Goal: Task Accomplishment & Management: Manage account settings

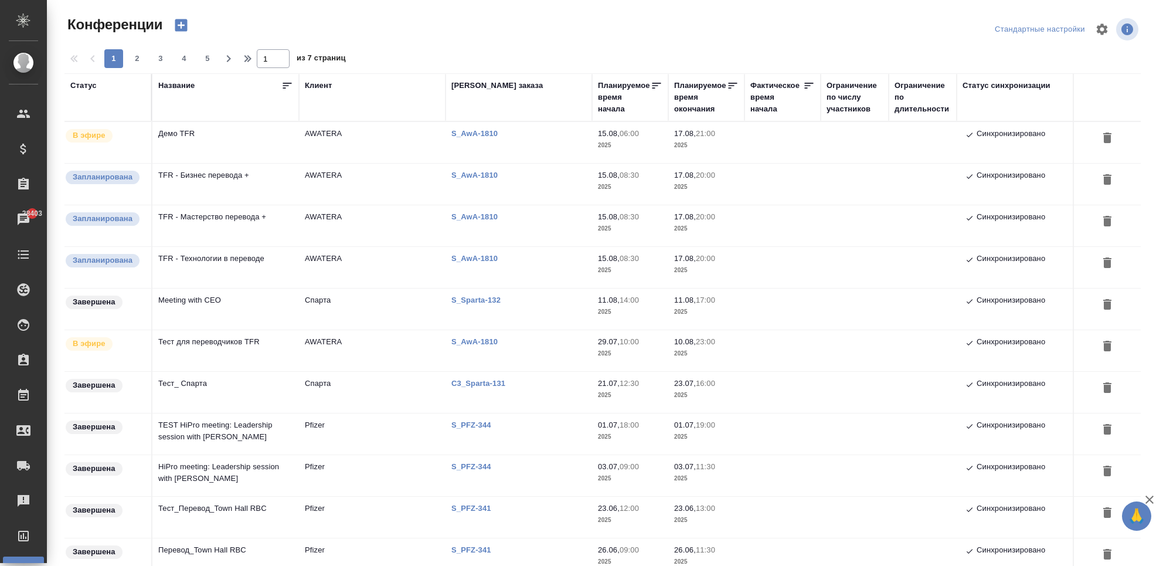
click at [232, 163] on td "TFR - Бизнес перевода +" at bounding box center [225, 142] width 147 height 41
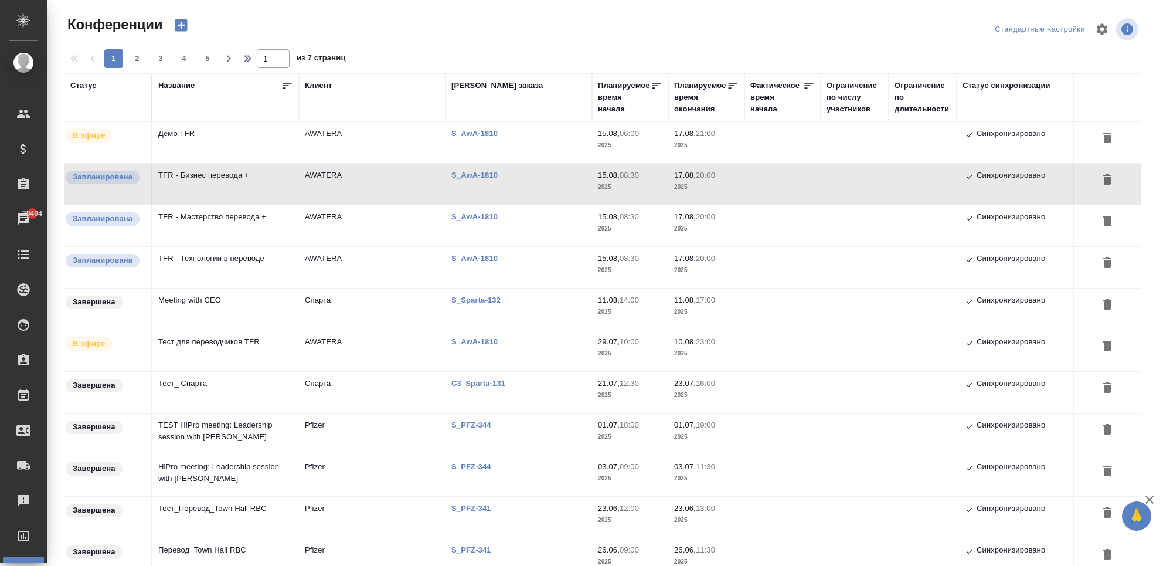
click at [205, 163] on td "TFR - Мастерство перевода +" at bounding box center [225, 142] width 147 height 41
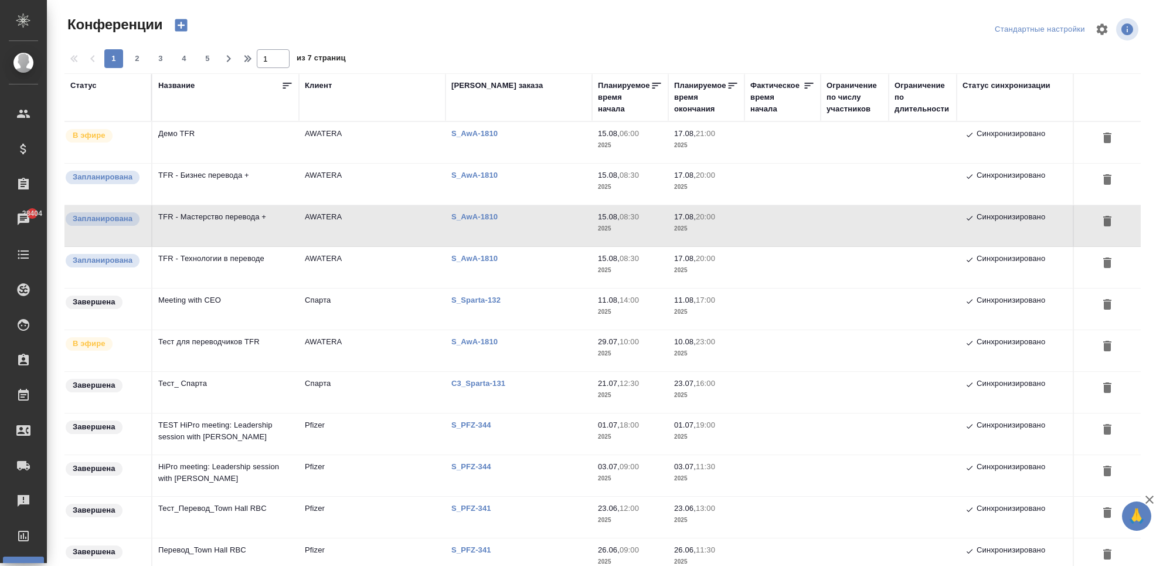
click at [243, 163] on td "TFR - Технологии в переводе" at bounding box center [225, 142] width 147 height 41
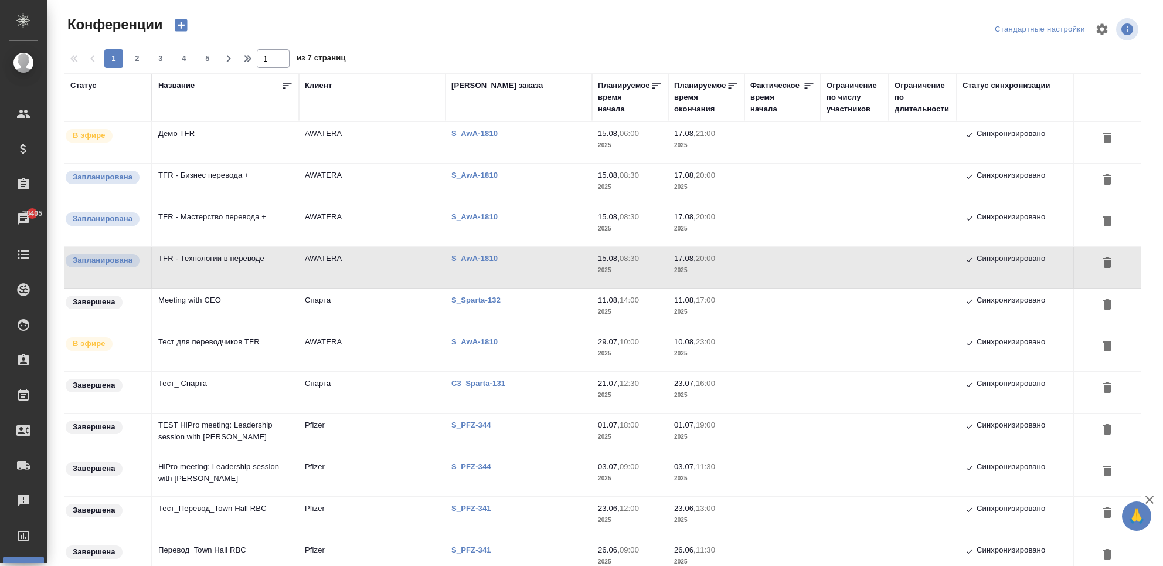
click at [229, 149] on td "Демо TFR" at bounding box center [225, 142] width 147 height 41
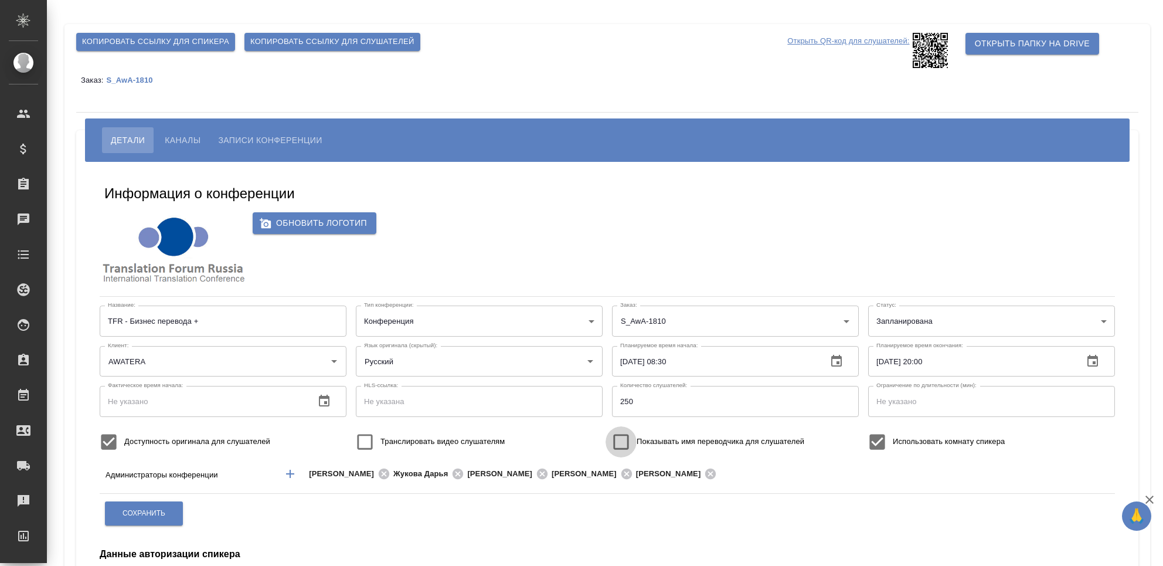
click at [632, 441] on input "Показывать имя переводчика для слушателей" at bounding box center [621, 441] width 31 height 31
checkbox input "true"
click at [163, 512] on span "Сохранить" at bounding box center [144, 513] width 43 height 10
click at [645, 437] on span "Показывать имя переводчика для слушателей" at bounding box center [721, 442] width 168 height 12
click at [637, 437] on input "Показывать имя переводчика для слушателей" at bounding box center [621, 441] width 31 height 31
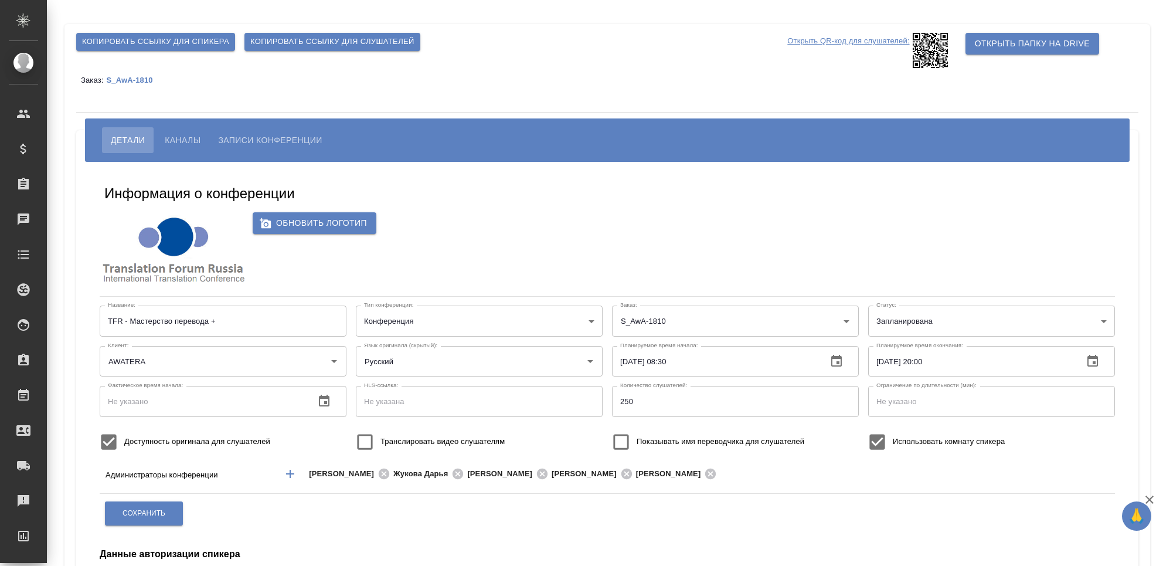
checkbox input "true"
click at [170, 518] on button "Сохранить" at bounding box center [144, 513] width 78 height 24
click at [687, 444] on span "Показывать имя переводчика для слушателей" at bounding box center [721, 442] width 168 height 12
click at [637, 444] on input "Показывать имя переводчика для слушателей" at bounding box center [621, 441] width 31 height 31
checkbox input "true"
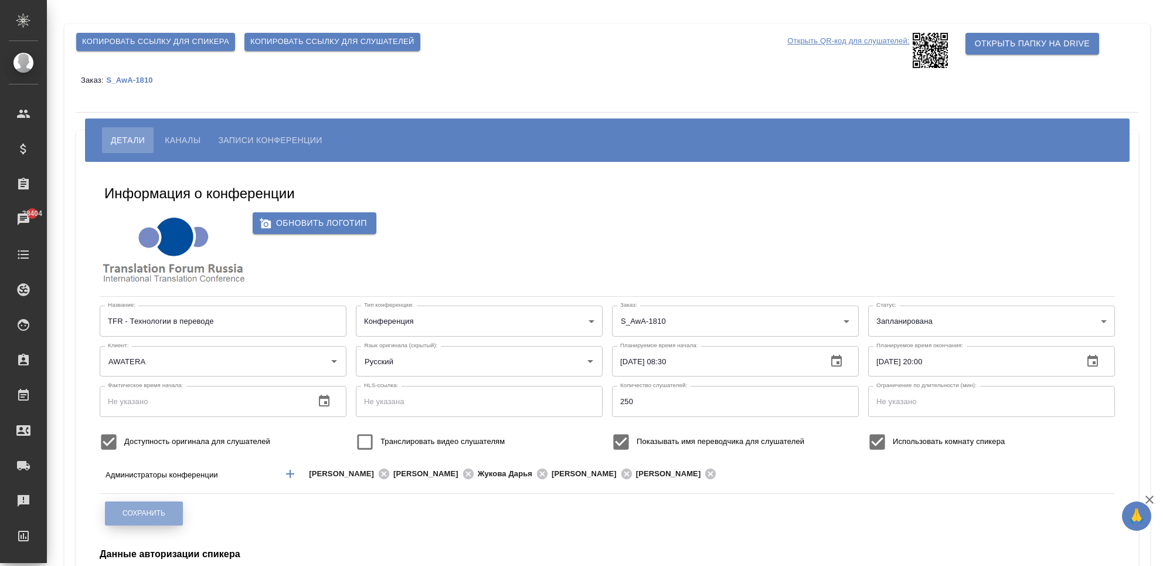
click at [152, 511] on span "Сохранить" at bounding box center [144, 513] width 43 height 10
click at [190, 137] on span "Каналы" at bounding box center [183, 140] width 36 height 14
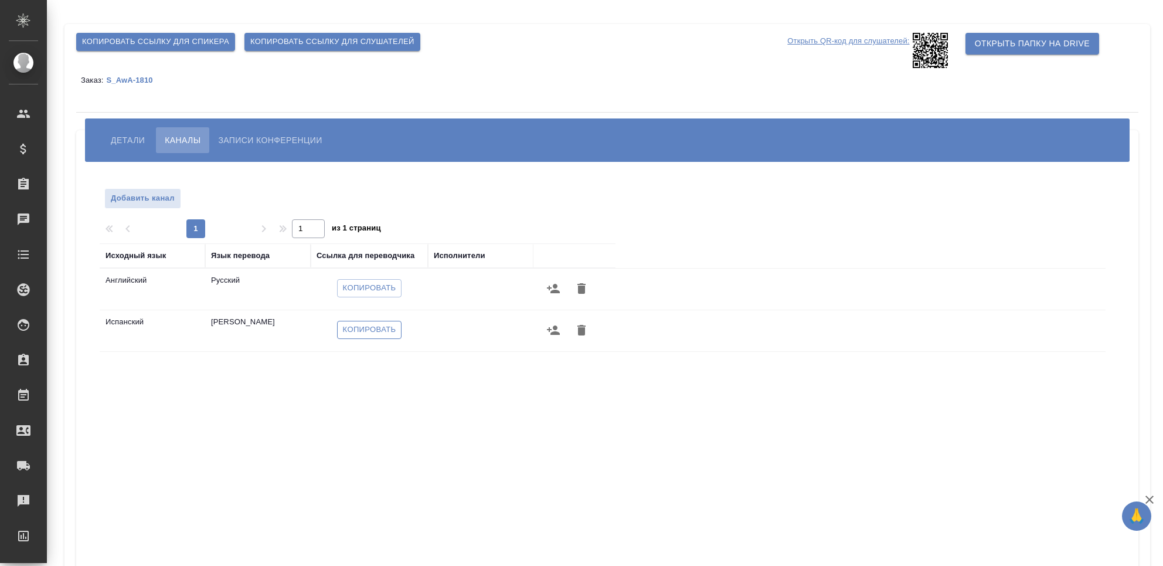
click at [379, 328] on span "Копировать" at bounding box center [369, 329] width 53 height 13
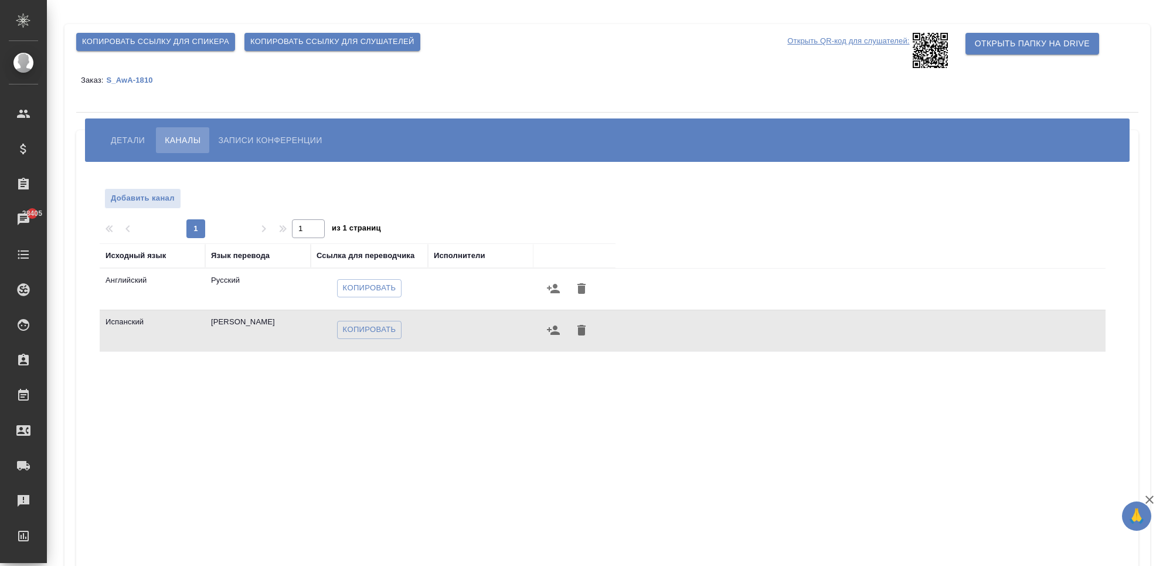
click at [138, 135] on span "Детали" at bounding box center [128, 140] width 34 height 14
